Goal: Task Accomplishment & Management: Manage account settings

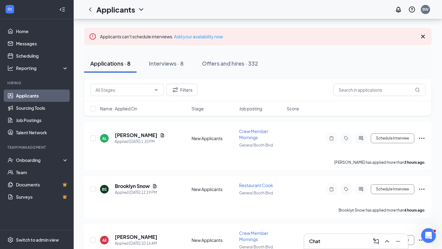
scroll to position [28, 0]
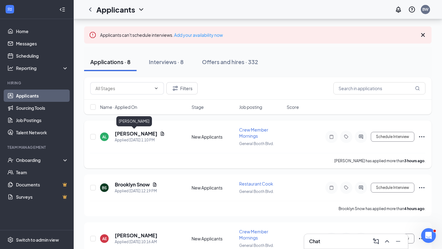
click at [132, 131] on h5 "[PERSON_NAME]" at bounding box center [136, 133] width 43 height 7
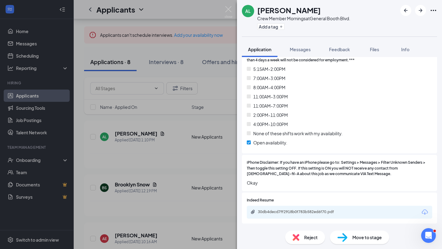
scroll to position [320, 0]
click at [328, 209] on div "30db4decd7ff2918b0f783b582ed6f70.pdf" at bounding box center [301, 211] width 86 height 5
click at [307, 230] on span "Reject" at bounding box center [310, 237] width 13 height 7
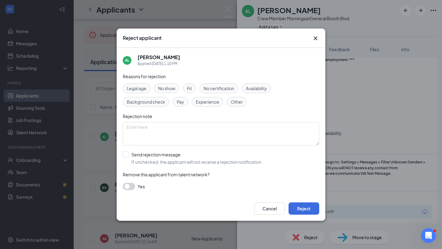
click at [192, 89] on span "Fit" at bounding box center [189, 88] width 5 height 7
click at [127, 155] on input "Send rejection message If unchecked, the applicant will not receive a rejection…" at bounding box center [193, 157] width 140 height 13
checkbox input "true"
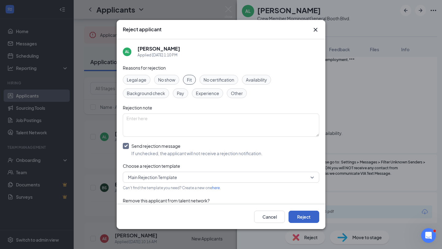
click at [310, 216] on button "Reject" at bounding box center [303, 217] width 31 height 12
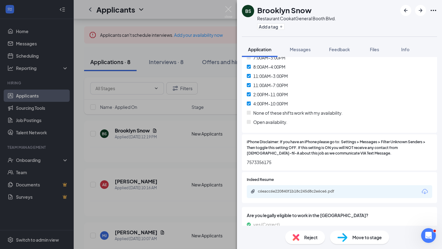
scroll to position [342, 0]
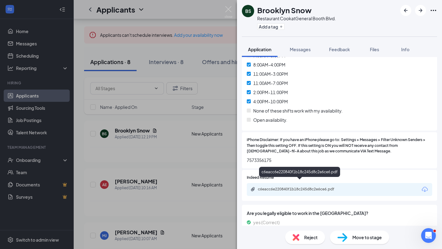
click at [316, 187] on div "c6eacc6e220840f1b18c245d8c2e6ce6.pdf" at bounding box center [301, 189] width 86 height 5
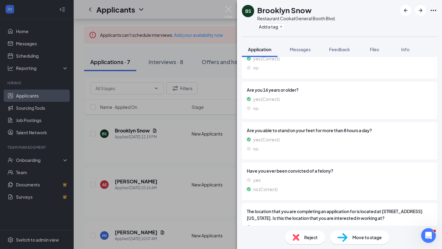
scroll to position [523, 0]
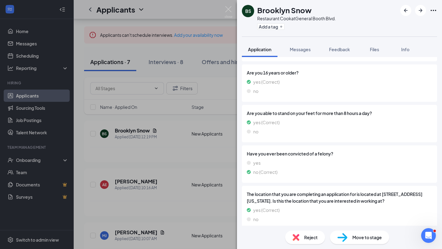
click at [156, 160] on div "BS Brooklyn Snow Restaurant Cook at [GEOGRAPHIC_DATA]. Add a tag Application Me…" at bounding box center [221, 124] width 442 height 249
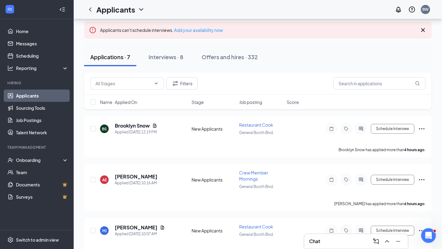
scroll to position [39, 0]
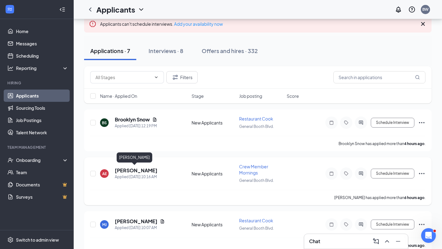
click at [140, 170] on h5 "[PERSON_NAME]" at bounding box center [136, 170] width 43 height 7
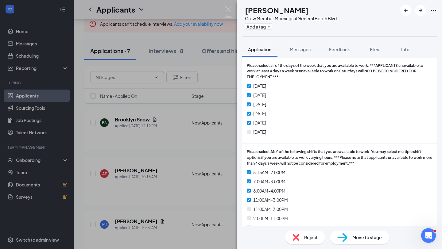
scroll to position [227, 0]
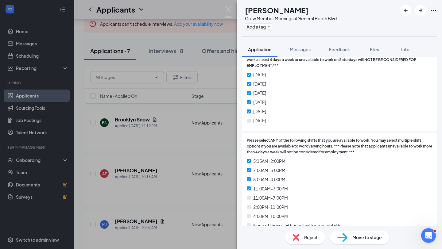
click at [311, 230] on span "Reject" at bounding box center [310, 237] width 13 height 7
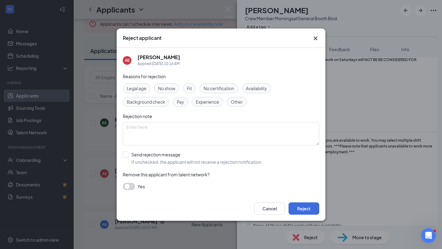
click at [259, 88] on span "Availability" at bounding box center [256, 88] width 21 height 7
click at [126, 156] on input "Send rejection message If unchecked, the applicant will not receive a rejection…" at bounding box center [193, 157] width 140 height 13
checkbox input "true"
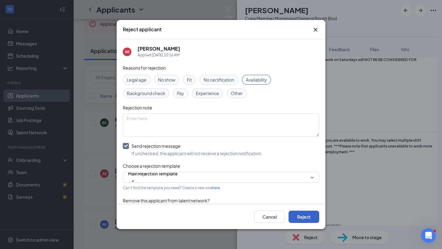
click at [309, 215] on button "Reject" at bounding box center [303, 217] width 31 height 12
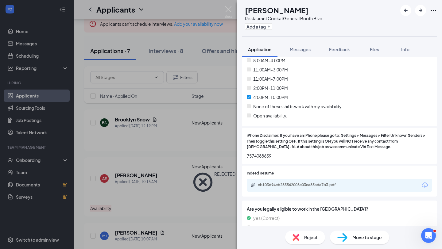
scroll to position [347, 0]
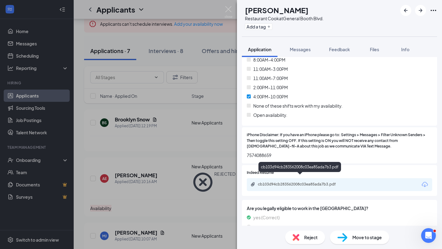
click at [306, 182] on div "cb103d94cb283562008c03ea85ada7b3.pdf" at bounding box center [301, 184] width 86 height 5
click at [309, 230] on span "Reject" at bounding box center [310, 237] width 13 height 7
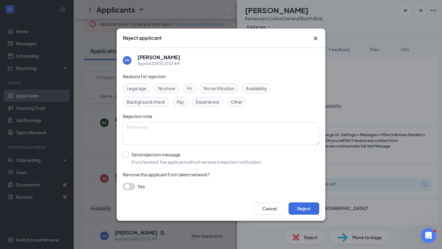
click at [128, 154] on input "Send rejection message If unchecked, the applicant will not receive a rejection…" at bounding box center [193, 157] width 140 height 13
checkbox input "true"
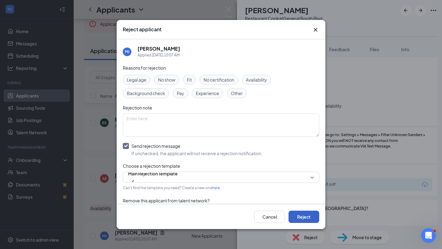
click at [302, 216] on button "Reject" at bounding box center [303, 217] width 31 height 12
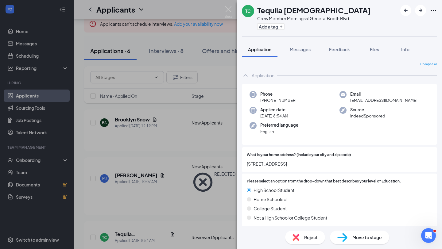
click at [182, 126] on div "TC Tequila [DEMOGRAPHIC_DATA] Crew Member Mornings at [GEOGRAPHIC_DATA]. Add a …" at bounding box center [221, 124] width 442 height 249
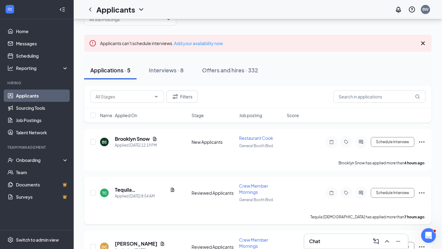
scroll to position [18, 0]
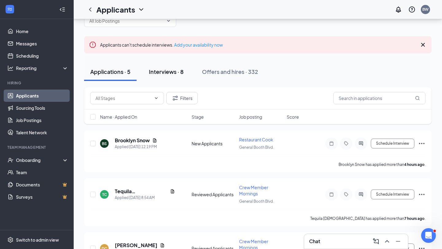
click at [169, 72] on div "Interviews · 8" at bounding box center [166, 72] width 35 height 8
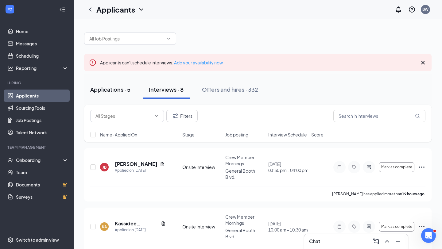
click at [110, 90] on div "Applications · 5" at bounding box center [110, 90] width 40 height 8
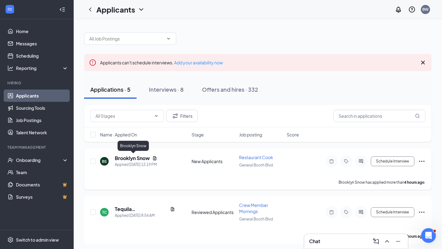
click at [138, 157] on h5 "Brooklyn Snow" at bounding box center [132, 158] width 35 height 7
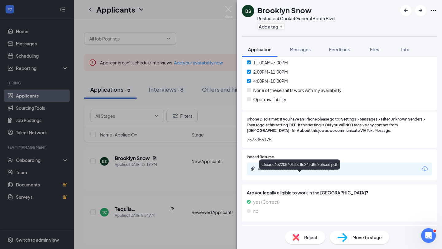
scroll to position [363, 0]
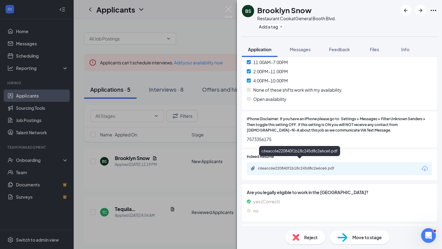
click at [318, 166] on div "c6eacc6e220840f1b18c245d8c2e6ce6.pdf" at bounding box center [301, 168] width 86 height 5
click at [308, 230] on span "Reject" at bounding box center [310, 237] width 13 height 7
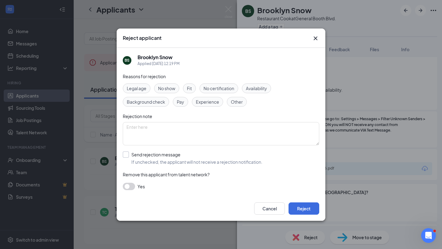
click at [128, 154] on input "Send rejection message If unchecked, the applicant will not receive a rejection…" at bounding box center [193, 157] width 140 height 13
checkbox input "true"
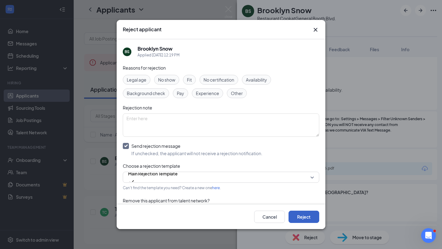
click at [305, 215] on button "Reject" at bounding box center [303, 217] width 31 height 12
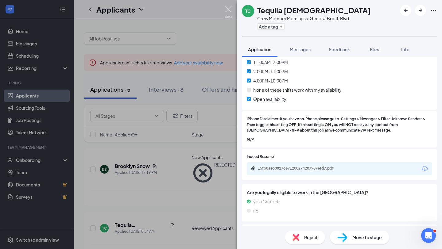
click at [229, 8] on img at bounding box center [228, 12] width 8 height 12
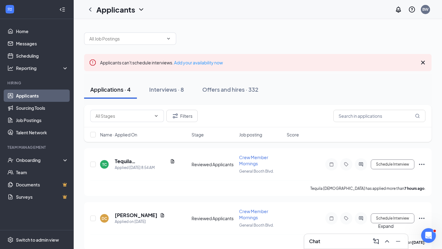
click at [368, 230] on icon "ChevronUp" at bounding box center [386, 241] width 7 height 7
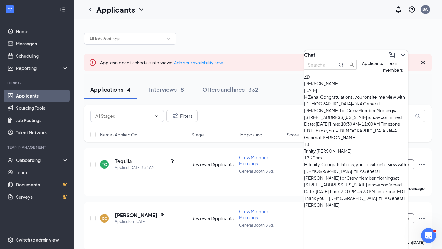
click at [368, 73] on span "Team members" at bounding box center [393, 66] width 20 height 12
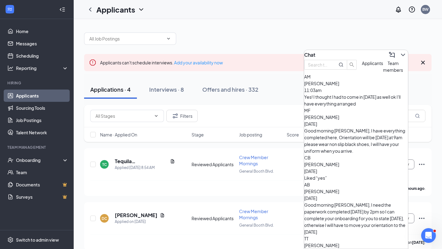
click at [368, 106] on div "Yes! I thought I had to come in [DATE] as well ok I'll have everything arranged" at bounding box center [356, 100] width 104 height 13
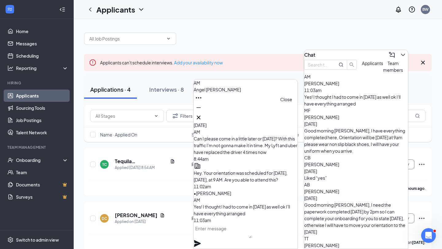
click at [200, 116] on icon "Cross" at bounding box center [199, 118] width 4 height 4
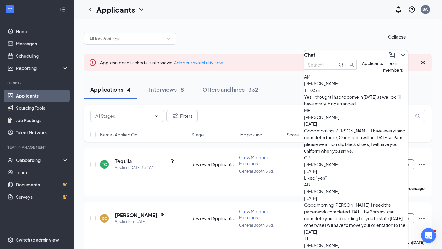
click at [368, 53] on icon "ChevronDown" at bounding box center [402, 54] width 7 height 7
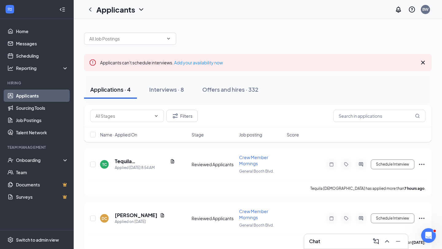
click at [320, 117] on div "Filters" at bounding box center [257, 116] width 335 height 12
